Goal: Task Accomplishment & Management: Complete application form

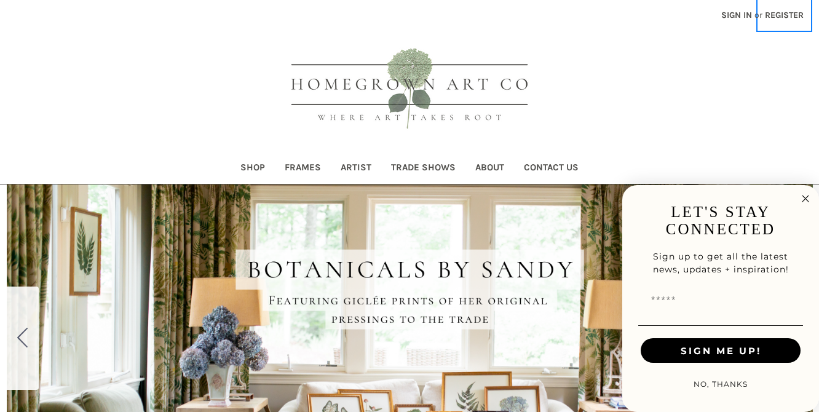
click at [771, 18] on link "Register" at bounding box center [784, 15] width 52 height 30
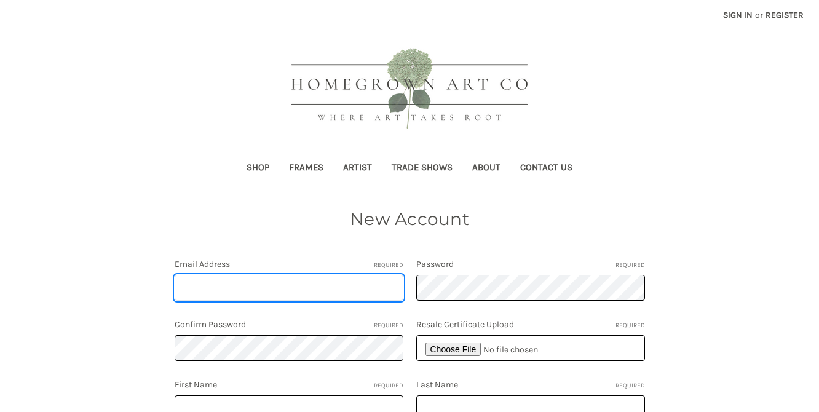
click at [340, 285] on input "Email Address Required" at bounding box center [289, 288] width 229 height 26
type input "[EMAIL_ADDRESS][DOMAIN_NAME]"
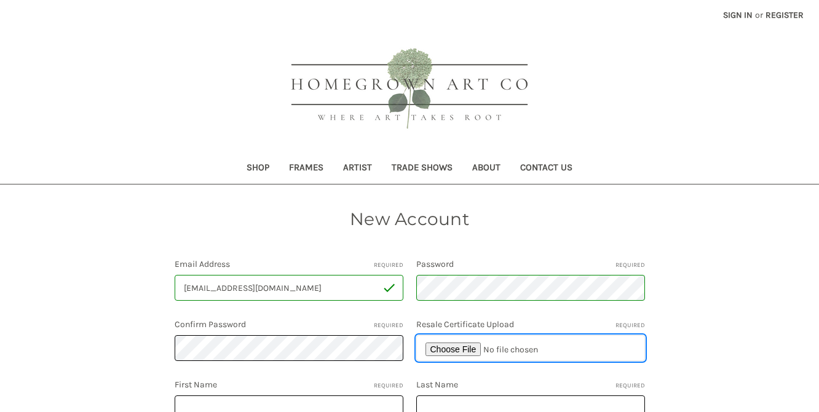
click at [449, 350] on input "file" at bounding box center [530, 348] width 229 height 26
type input "C:\fakepath\HGA Orders.pdf"
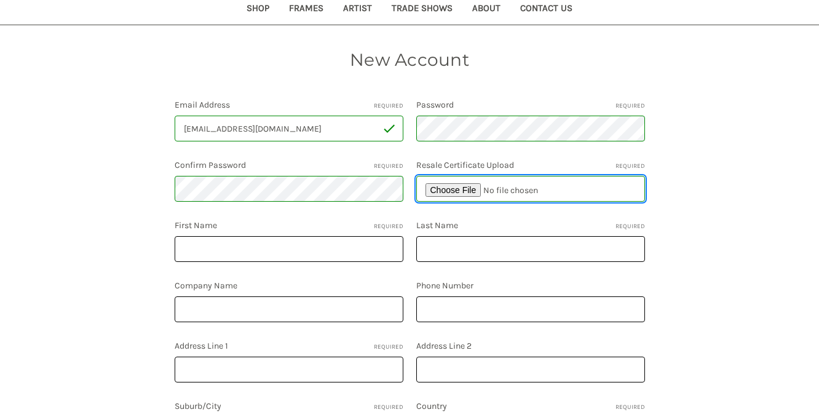
scroll to position [160, 0]
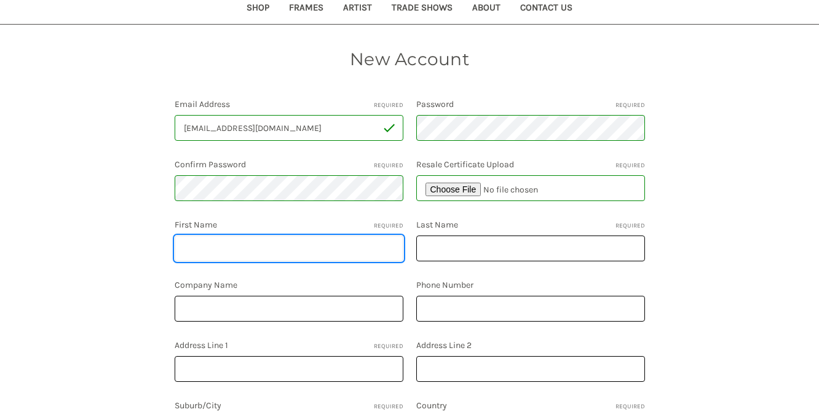
click at [295, 252] on input "First Name Required" at bounding box center [289, 248] width 229 height 26
type input "[PERSON_NAME]"
type input "Homegrown Art Co"
type input "6789380134"
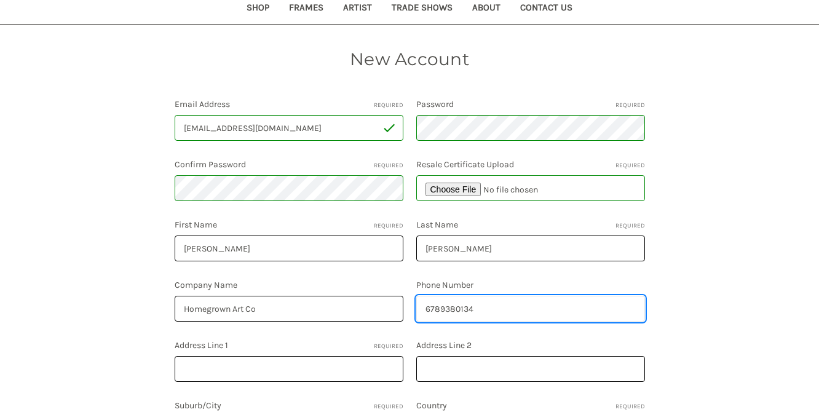
type input "[STREET_ADDRESS][PERSON_NAME]"
type input "[GEOGRAPHIC_DATA]"
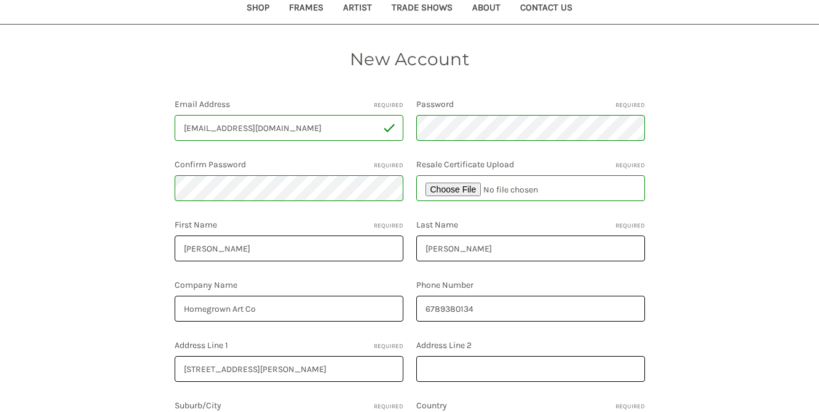
select select "**********"
type input "GA"
type input "30329"
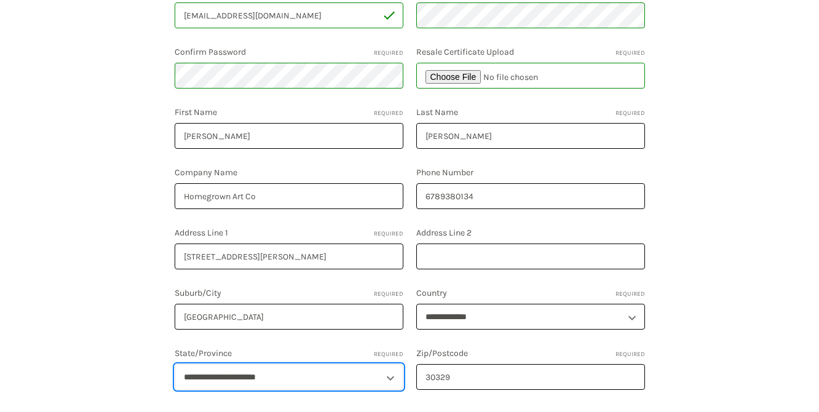
select select "*******"
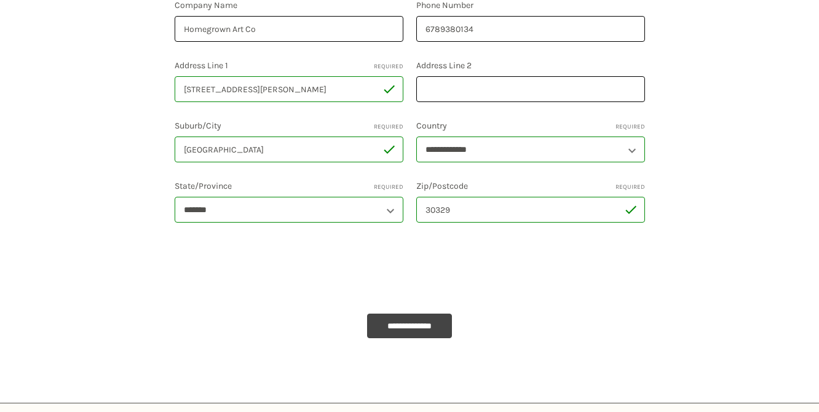
scroll to position [441, 0]
click at [404, 318] on input "**********" at bounding box center [409, 324] width 85 height 25
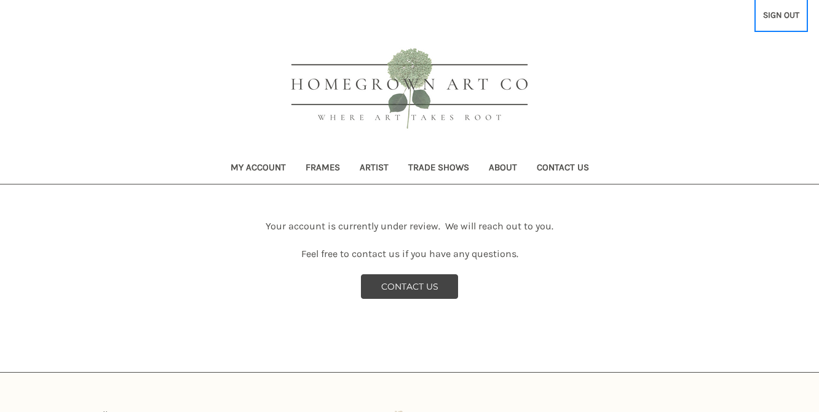
click at [782, 12] on link "Sign out" at bounding box center [781, 15] width 50 height 30
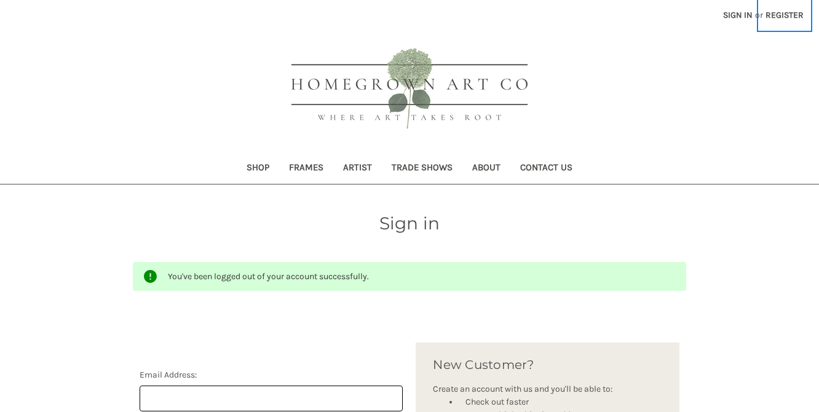
click at [779, 12] on link "Register" at bounding box center [784, 15] width 52 height 30
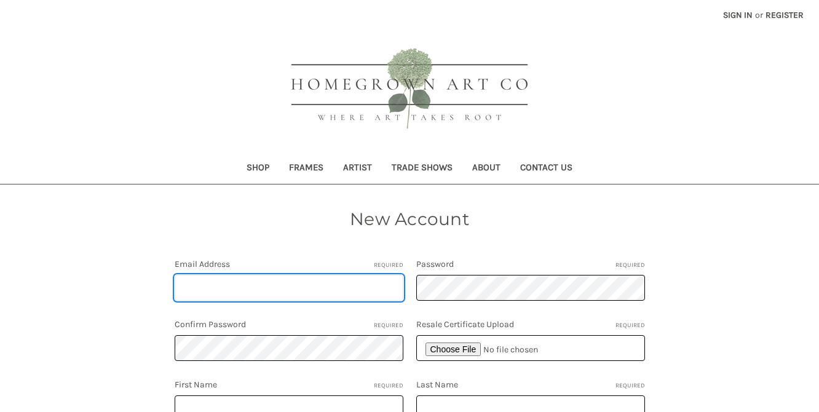
click at [277, 281] on input "Email Address Required" at bounding box center [289, 288] width 229 height 26
type input "[EMAIL_ADDRESS][DOMAIN_NAME]"
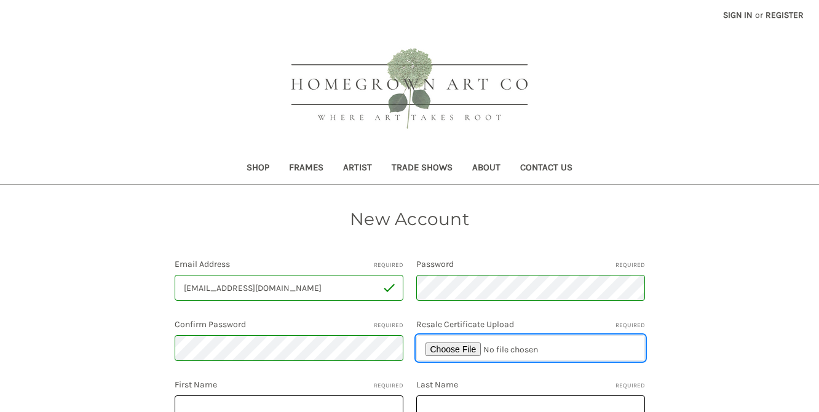
click at [465, 347] on input "file" at bounding box center [530, 348] width 229 height 26
type input "C:\fakepath\HGA Orders.pdf"
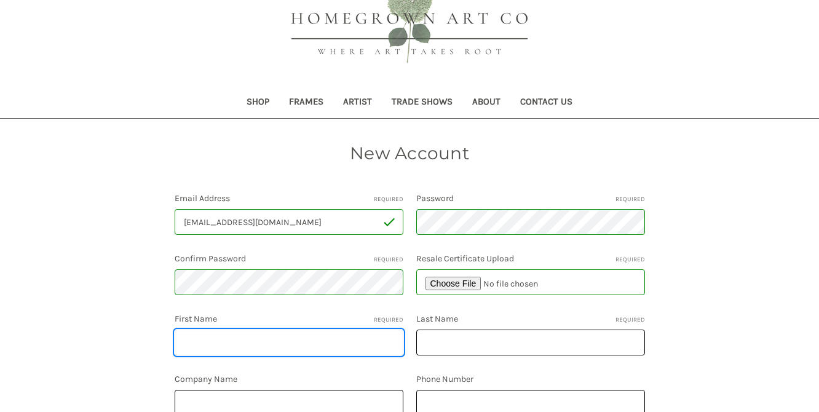
click at [267, 342] on input "First Name Required" at bounding box center [289, 342] width 229 height 26
type input "[PERSON_NAME]"
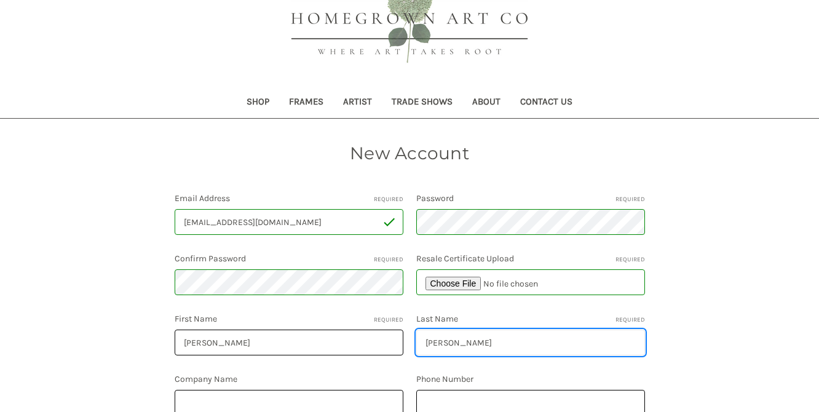
type input "Homegrown Art Co"
type input "6789380134"
type input "[STREET_ADDRESS][PERSON_NAME]"
type input "[GEOGRAPHIC_DATA]"
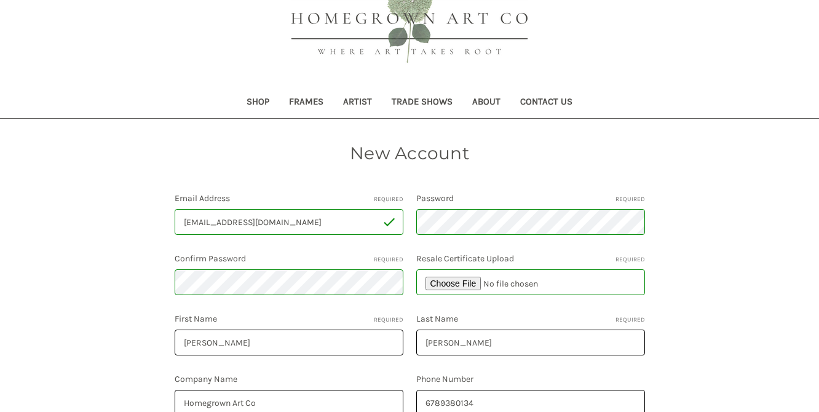
select select "**********"
type input "GA"
type input "30329"
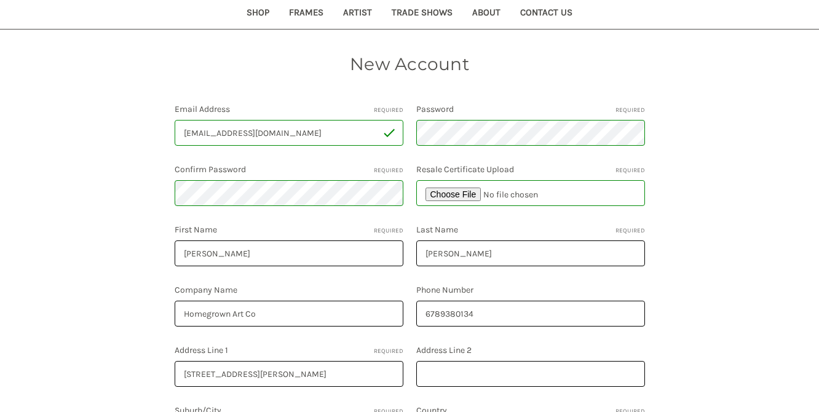
select select "*******"
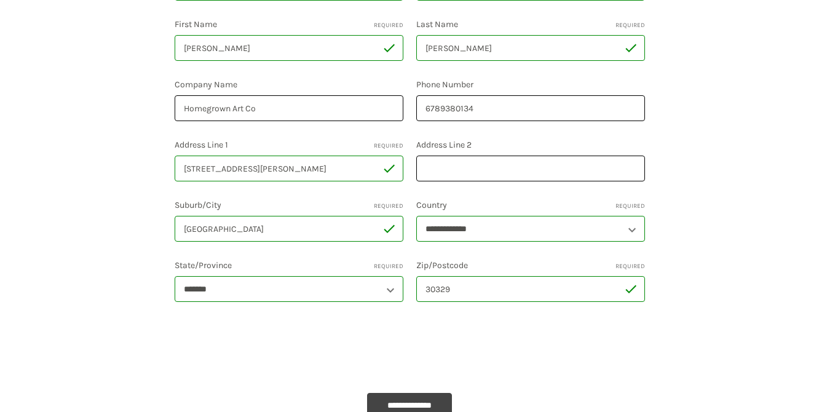
scroll to position [371, 0]
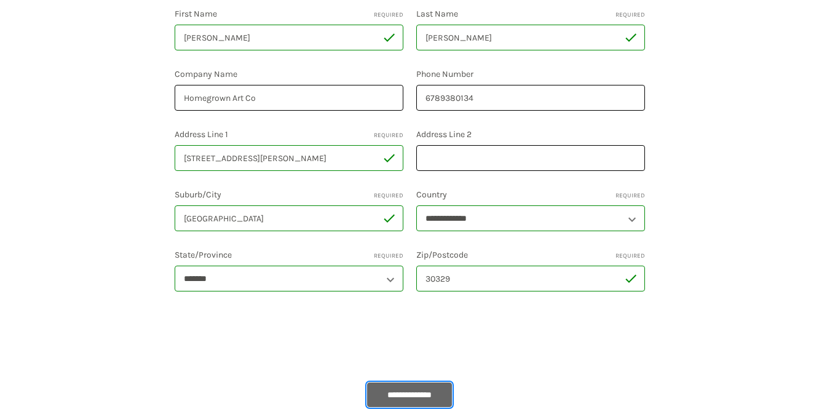
click at [410, 390] on input "**********" at bounding box center [409, 394] width 85 height 25
